Goal: Information Seeking & Learning: Learn about a topic

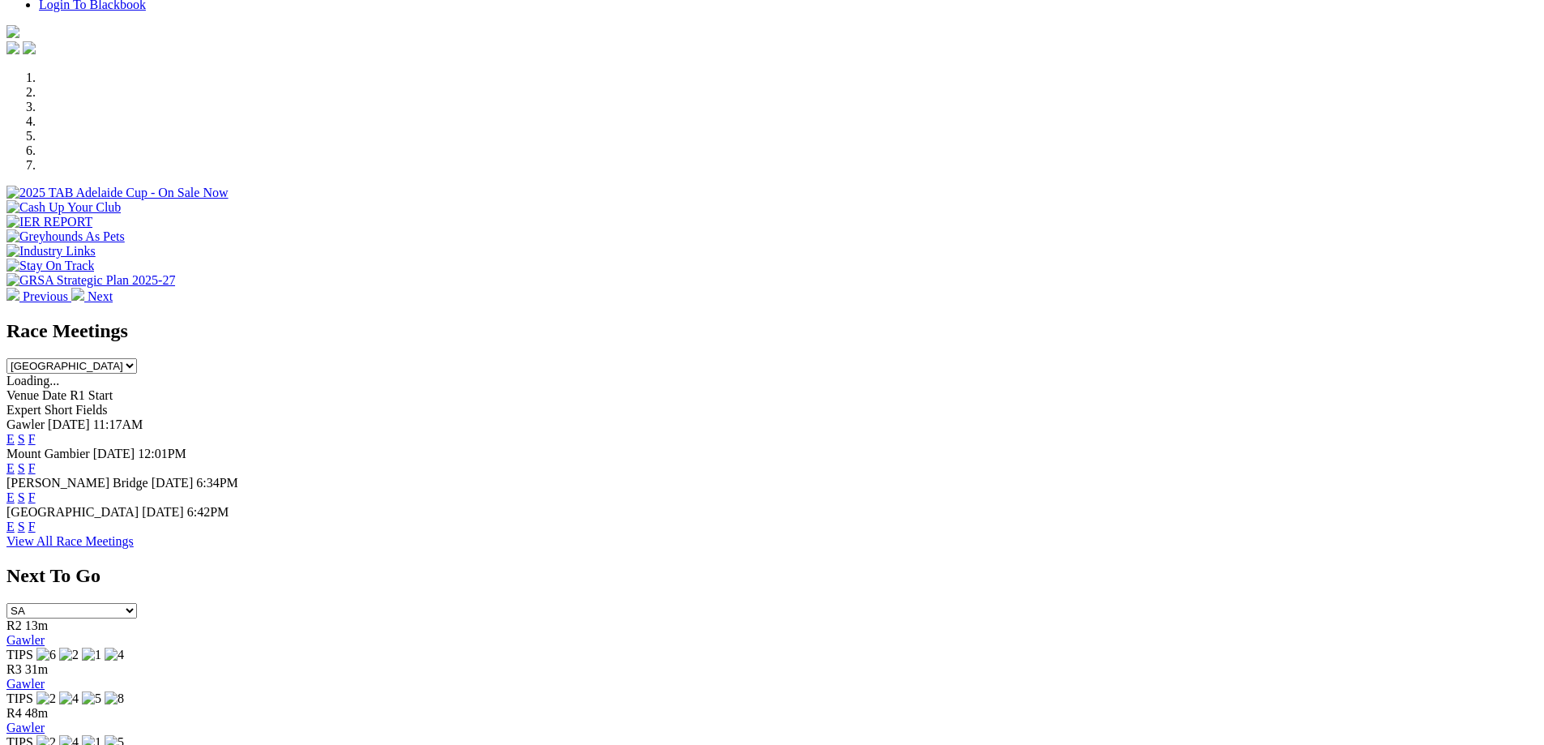
scroll to position [486, 0]
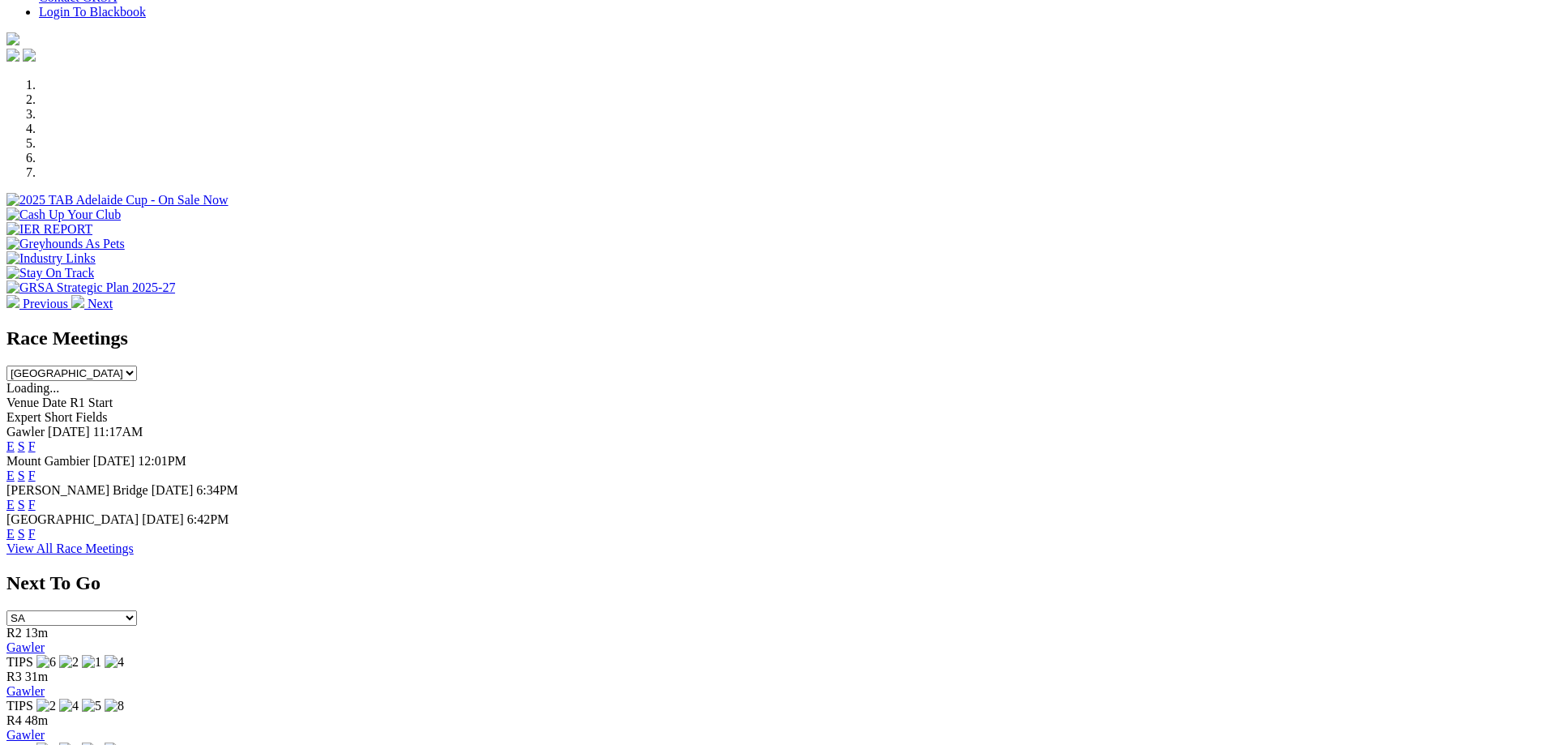
click at [36, 439] on link "F" at bounding box center [31, 446] width 7 height 14
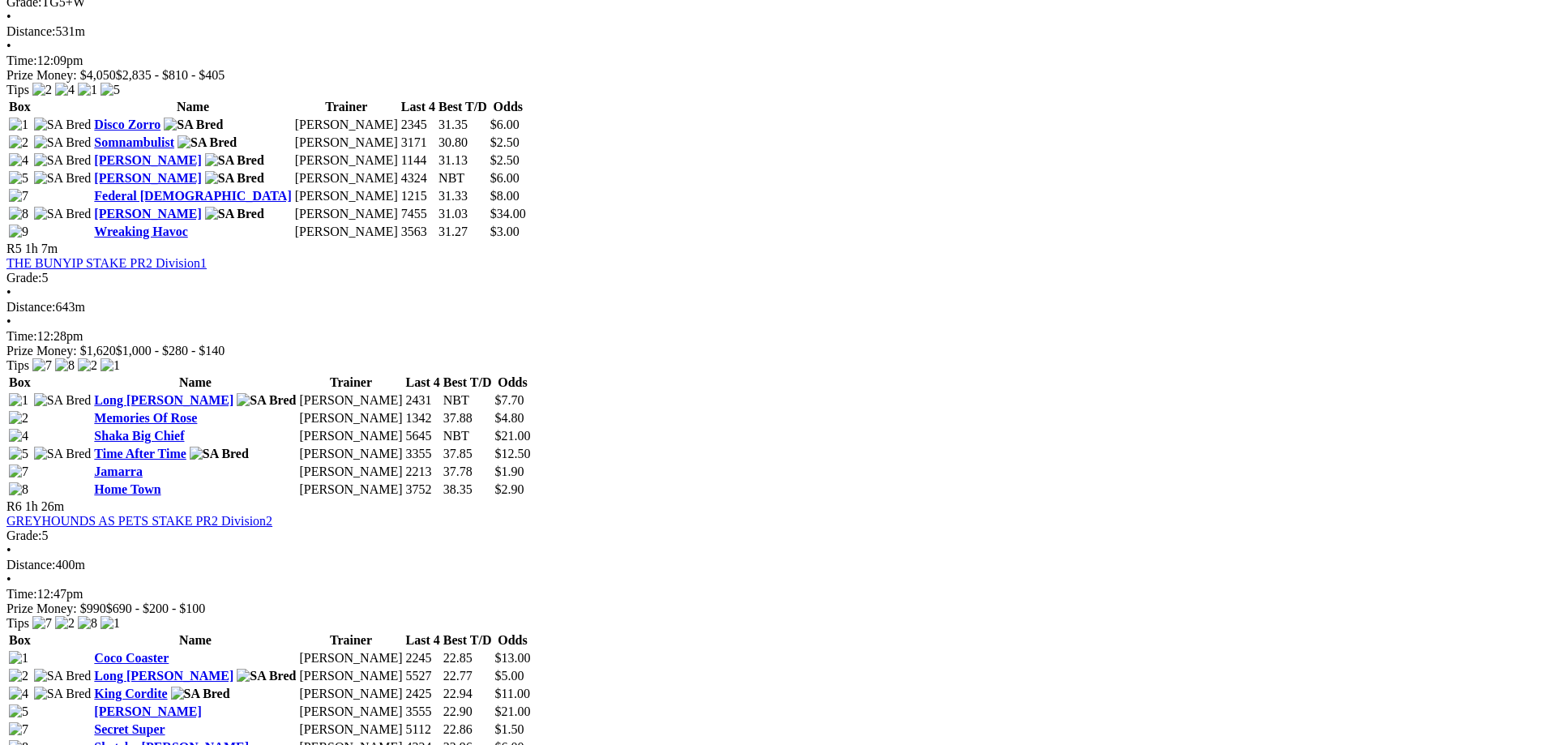
scroll to position [1540, 0]
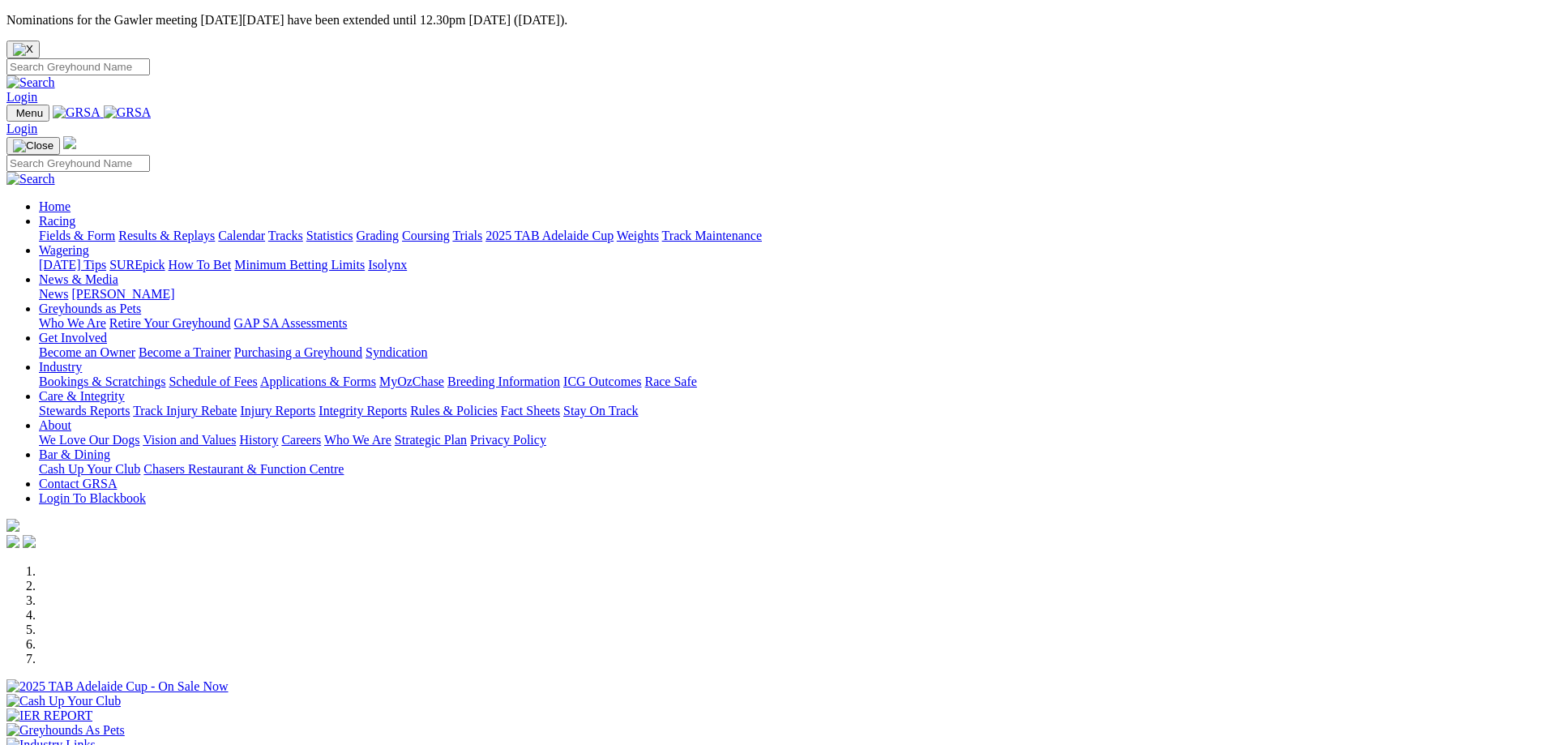
scroll to position [324, 0]
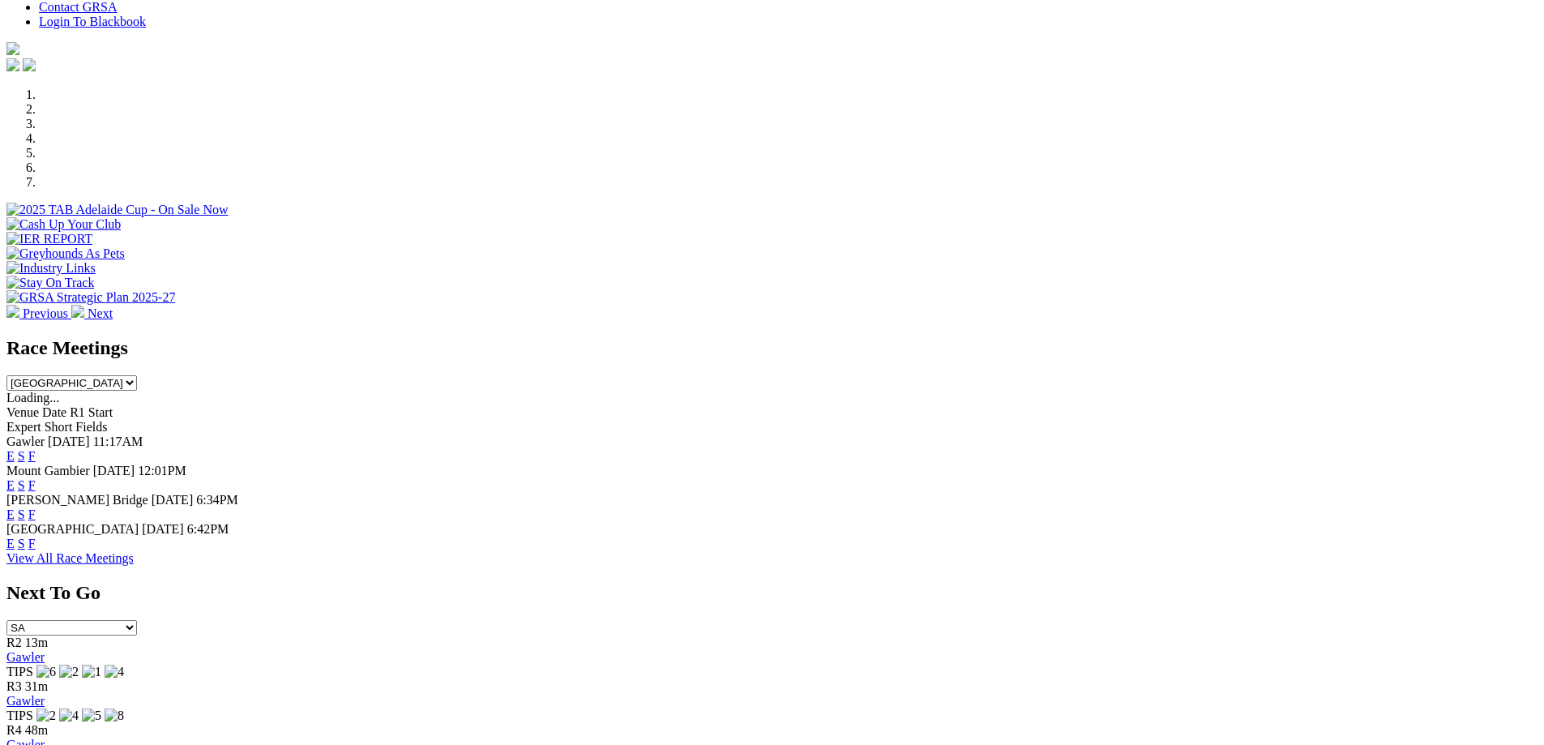
scroll to position [648, 0]
